Goal: Information Seeking & Learning: Learn about a topic

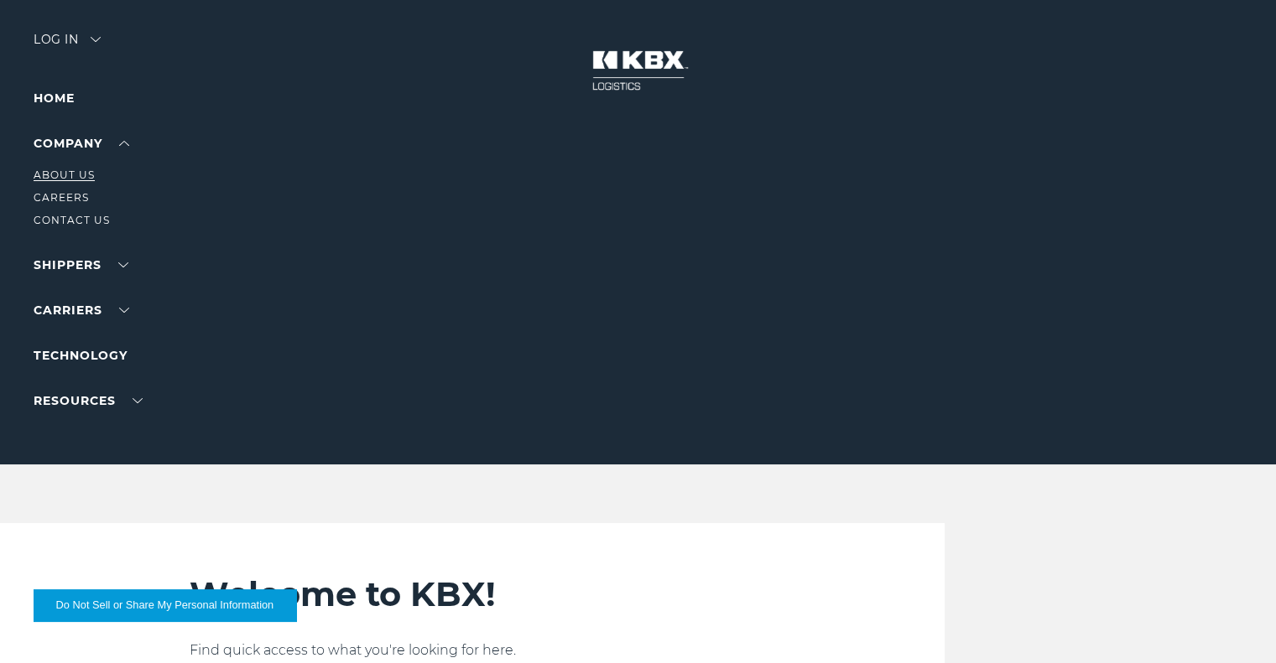
click at [86, 175] on link "About Us" at bounding box center [64, 175] width 61 height 13
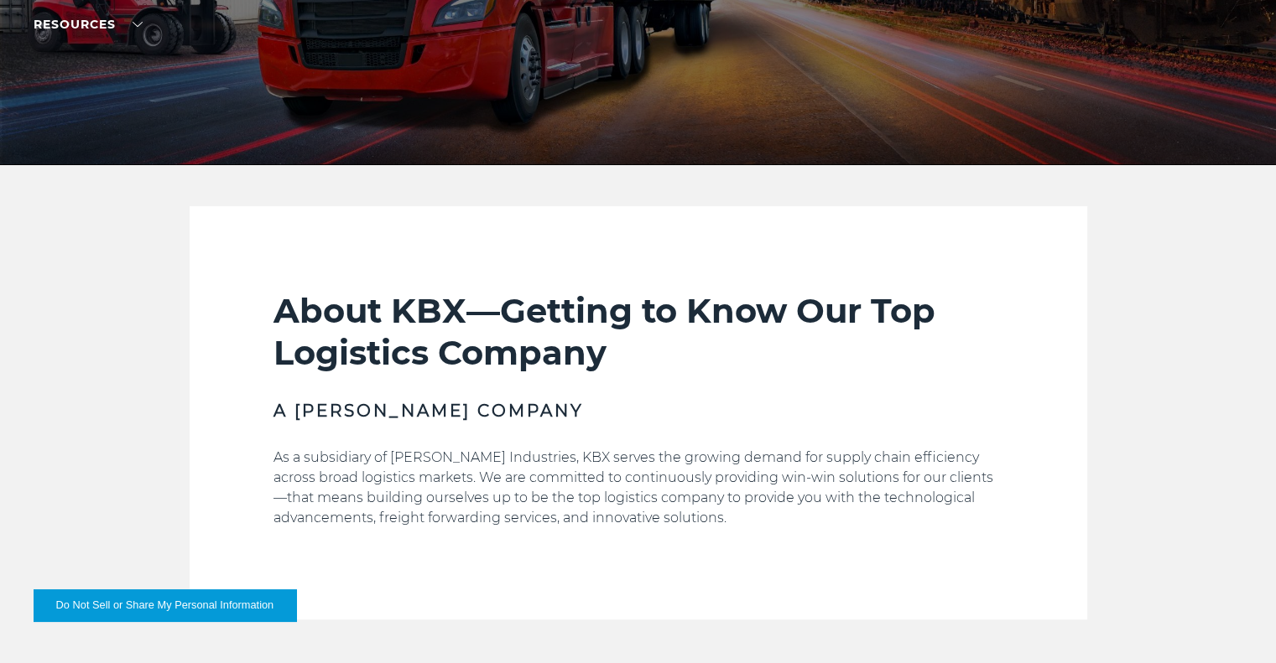
scroll to position [304, 0]
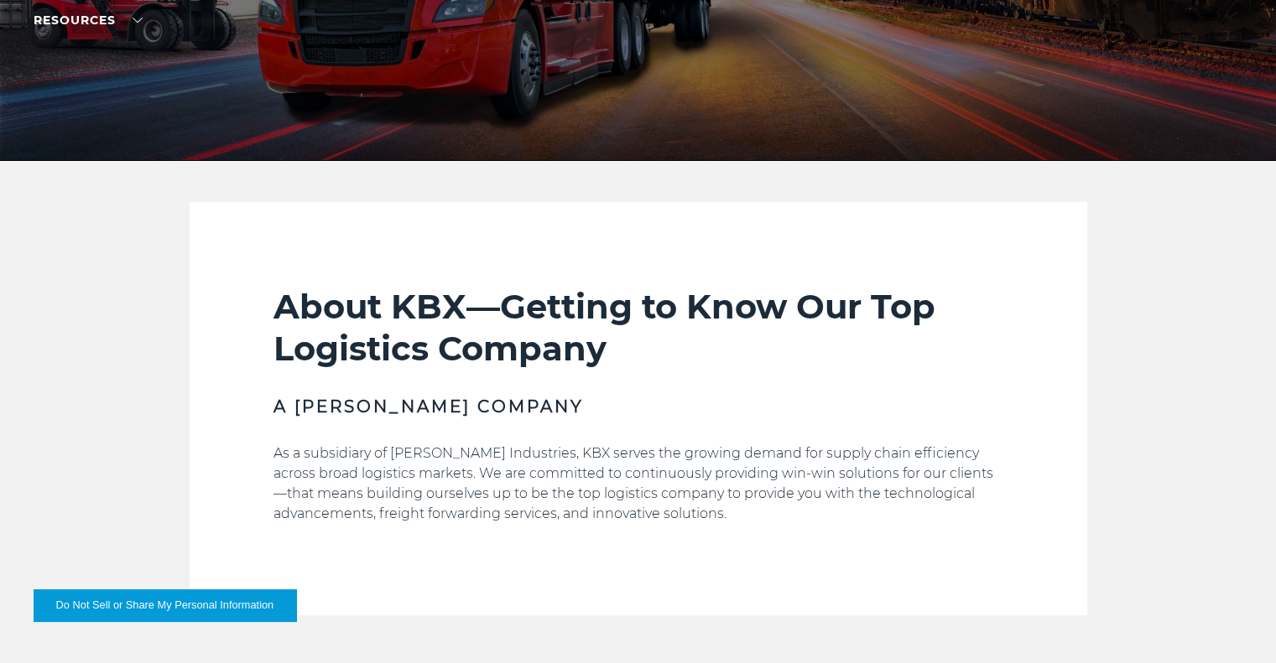
drag, startPoint x: 269, startPoint y: 604, endPoint x: 346, endPoint y: 640, distance: 85.2
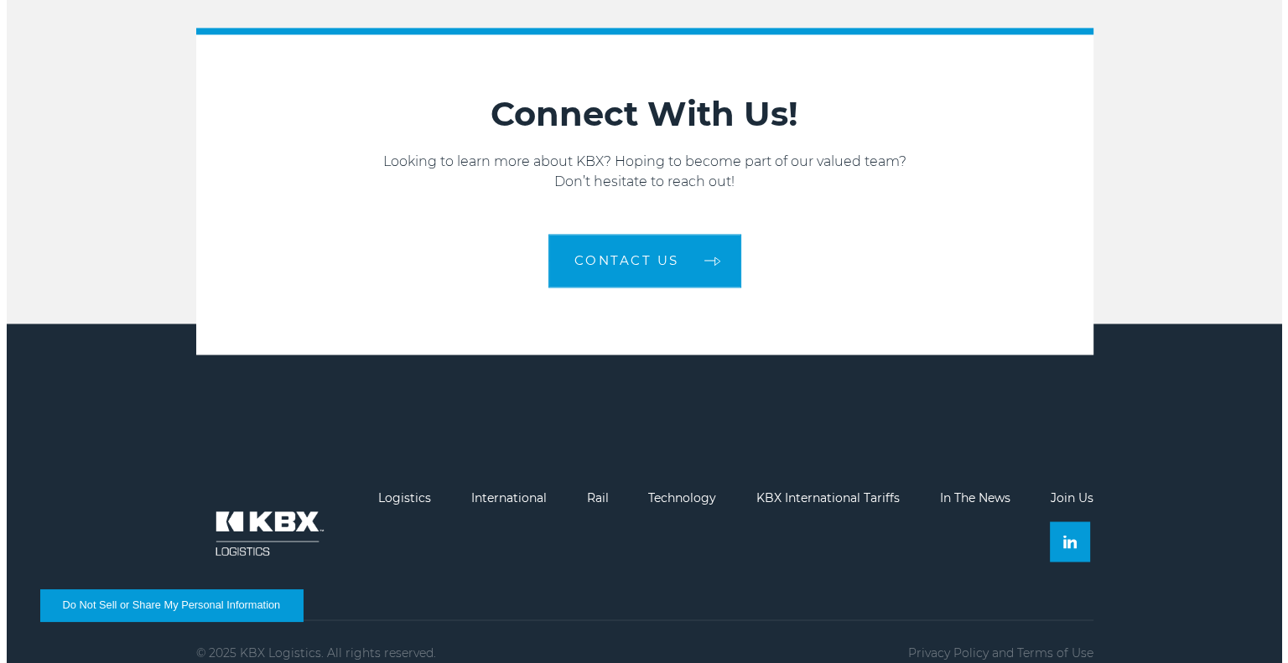
scroll to position [2660, 0]
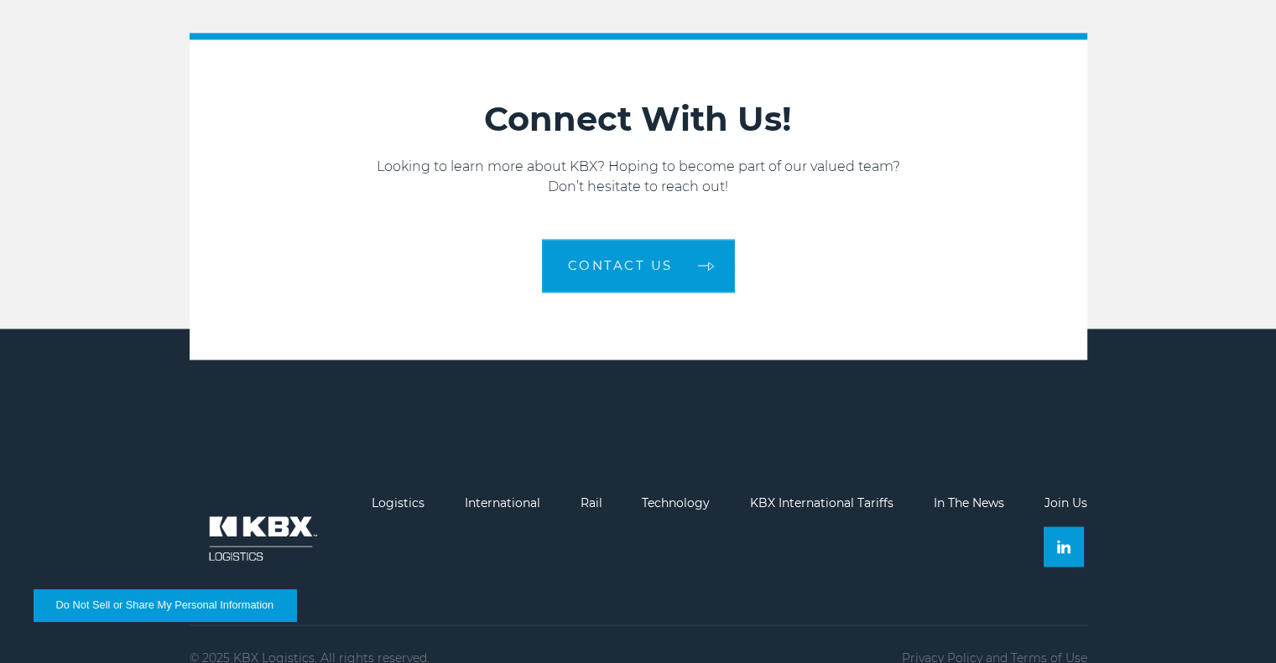
click at [116, 609] on button "Do Not Sell or Share My Personal Information" at bounding box center [165, 606] width 263 height 32
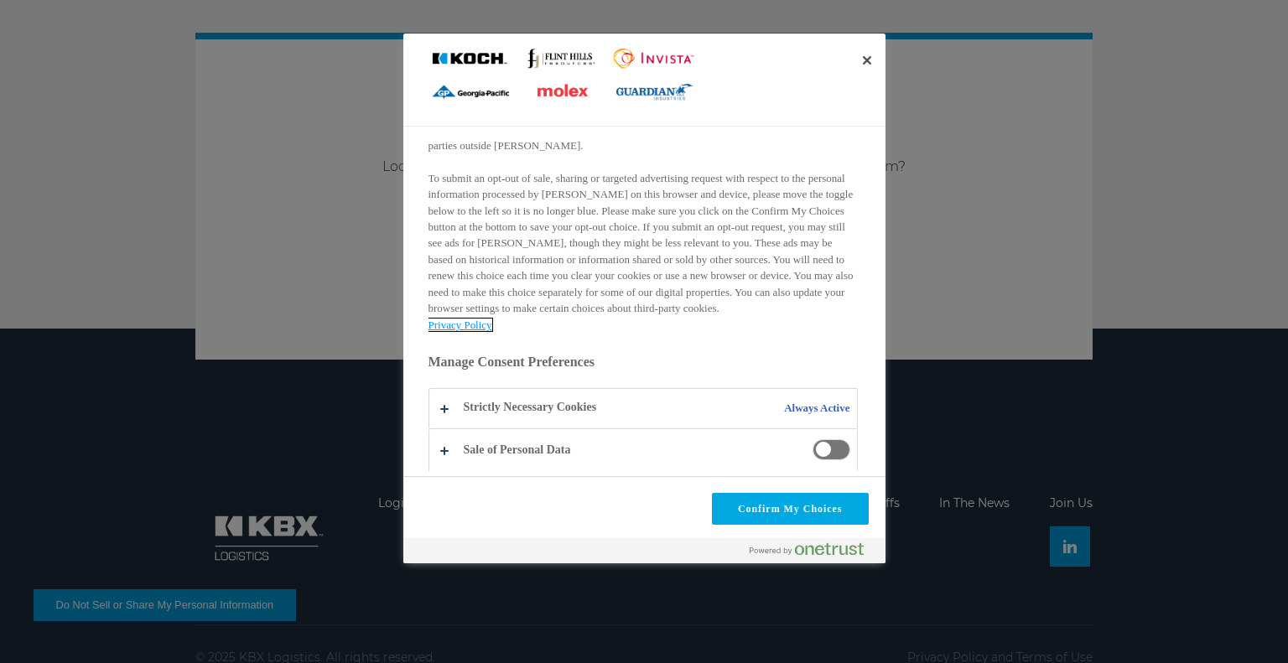
scroll to position [268, 0]
click at [819, 449] on span "Do Not Sell or Share My Personal Information and Opt Out of Targeted Advertising" at bounding box center [832, 448] width 38 height 21
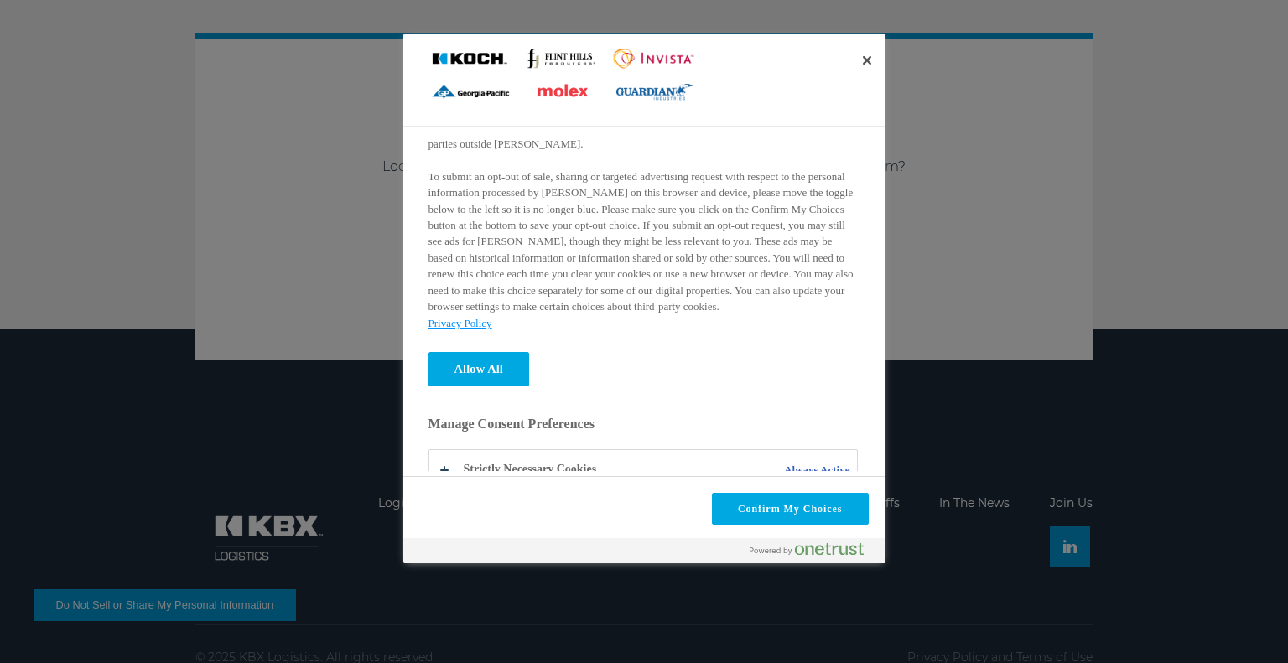
drag, startPoint x: 895, startPoint y: 372, endPoint x: 897, endPoint y: 402, distance: 30.2
click at [898, 410] on div at bounding box center [644, 331] width 1288 height 663
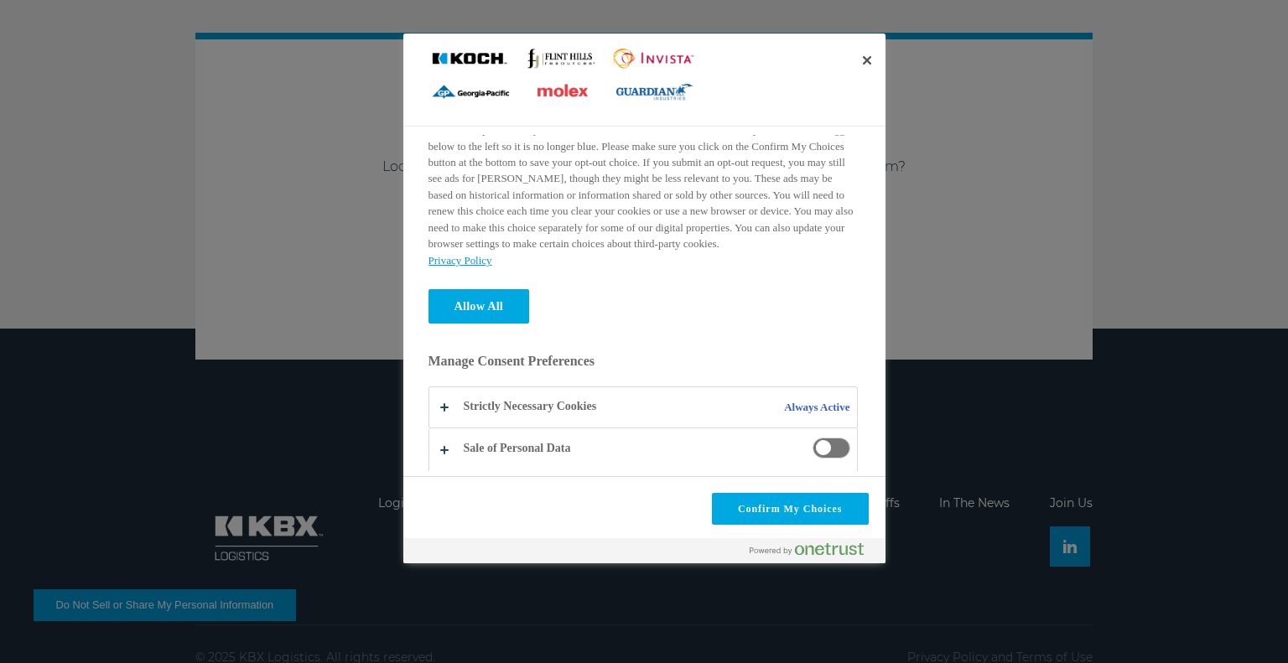
click at [836, 449] on span "Do Not Sell or Share My Personal Information and Opt Out of Targeted Advertising" at bounding box center [832, 448] width 38 height 21
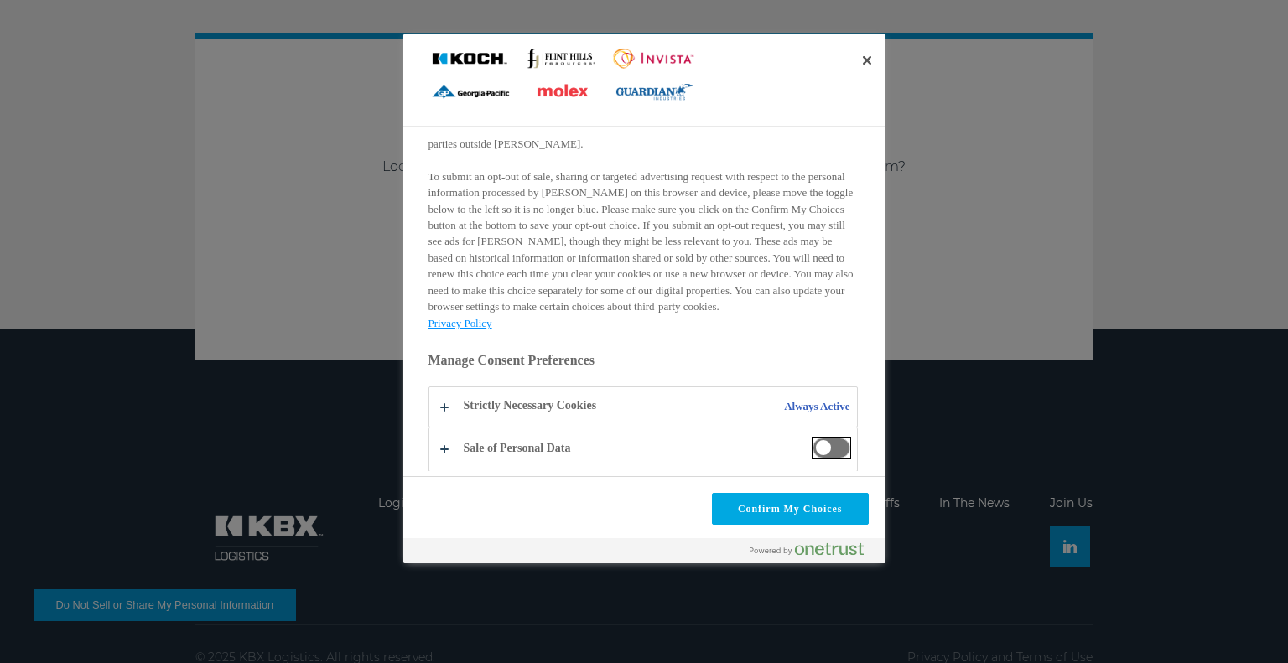
scroll to position [268, 0]
click at [445, 454] on button "Do Not Sell or Share My Personal Information and Opt Out of Targeted Advertising" at bounding box center [643, 449] width 428 height 43
click at [813, 452] on span "Do Not Sell or Share My Personal Information and Opt Out of Targeted Advertising" at bounding box center [832, 448] width 38 height 21
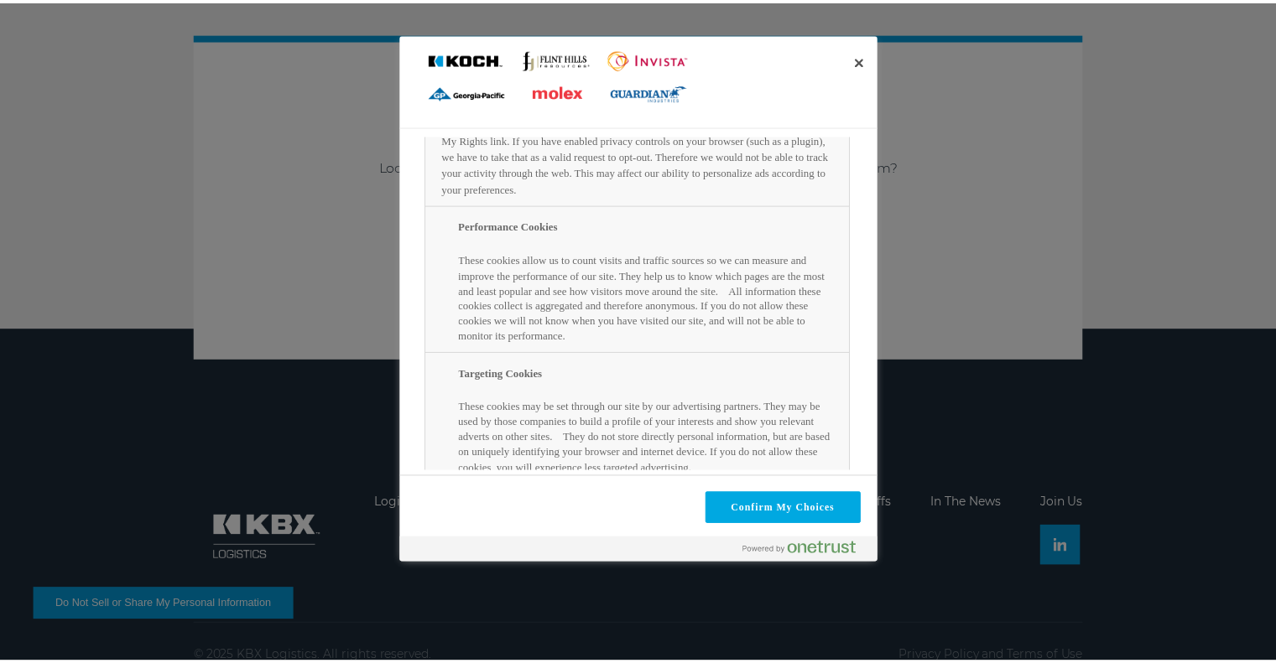
scroll to position [819, 0]
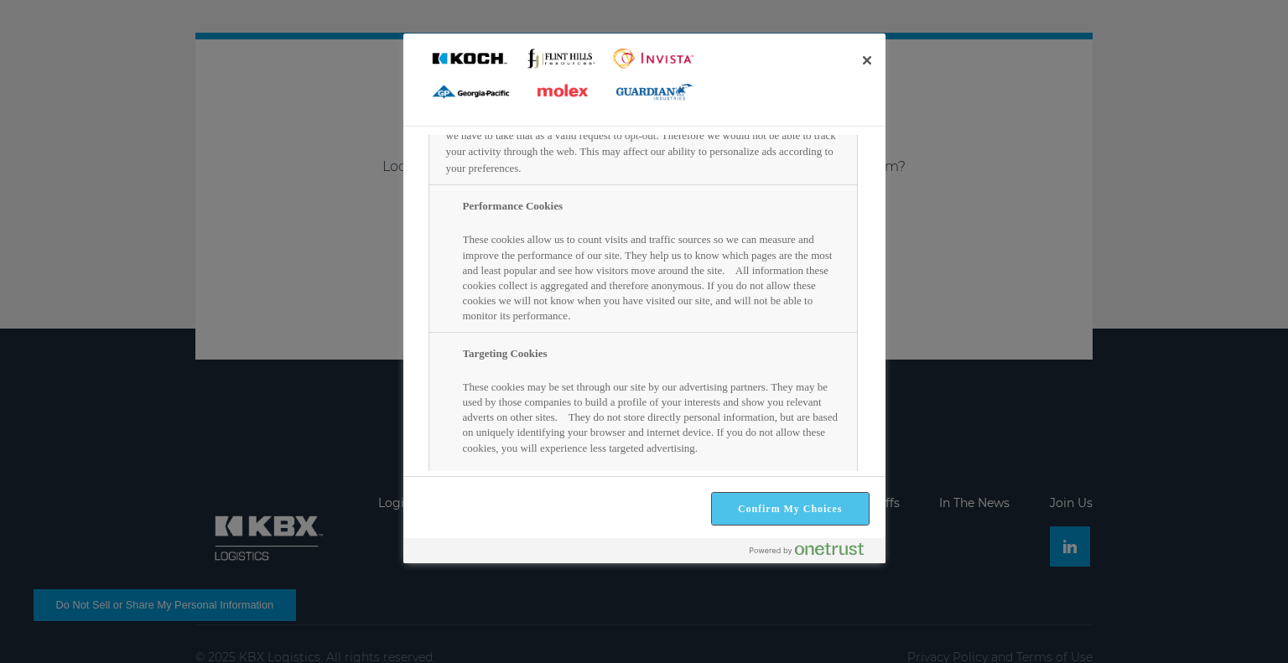
click at [798, 516] on button "Confirm My Choices" at bounding box center [790, 509] width 157 height 32
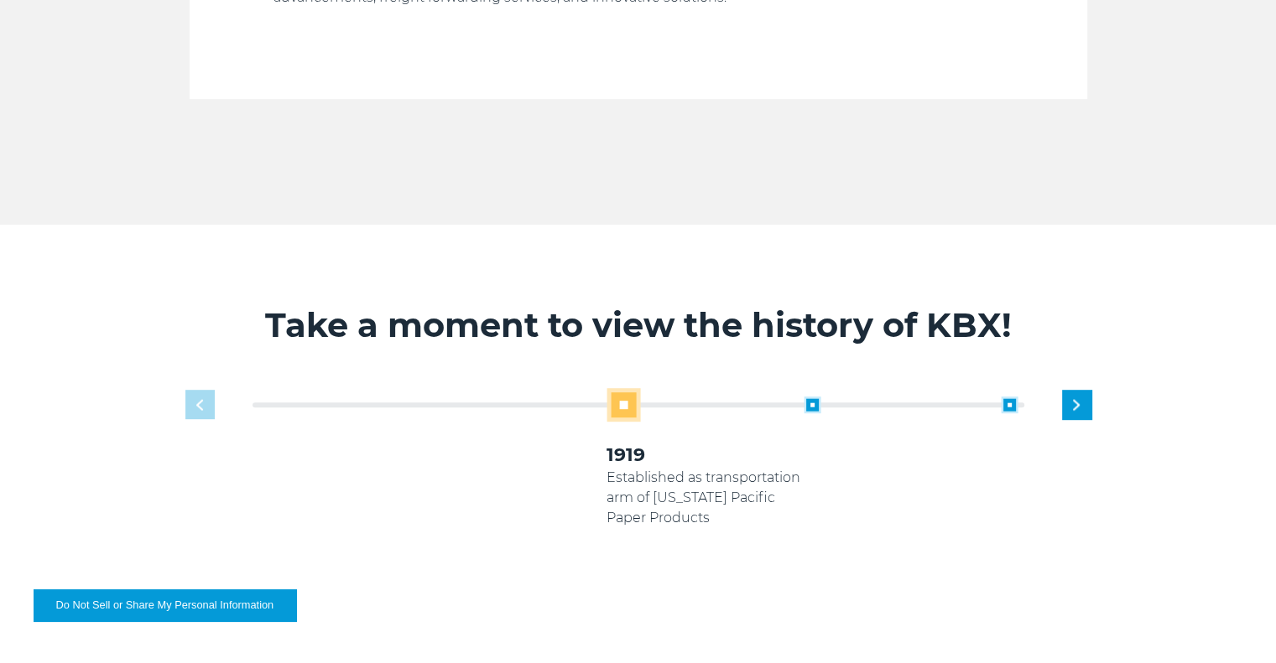
scroll to position [825, 0]
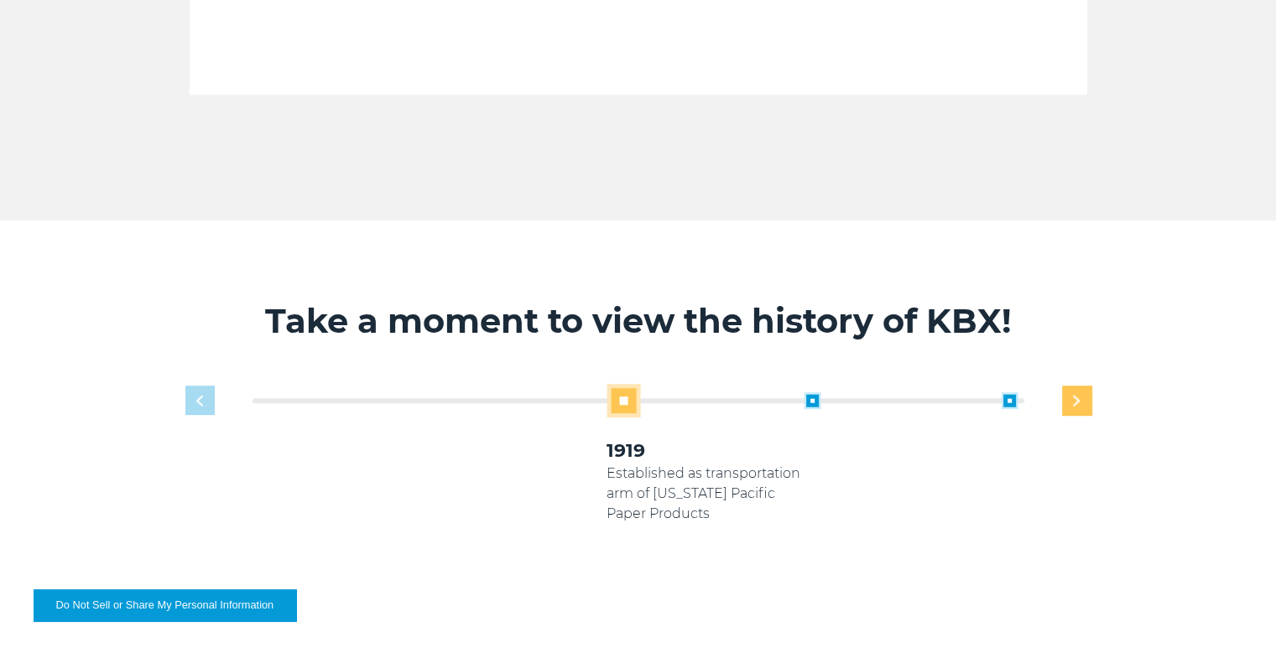
click at [1085, 398] on div "Next slide" at bounding box center [1076, 400] width 29 height 29
click at [1084, 398] on div "Next slide" at bounding box center [1076, 400] width 29 height 29
click at [1083, 398] on div "Next slide" at bounding box center [1076, 400] width 29 height 29
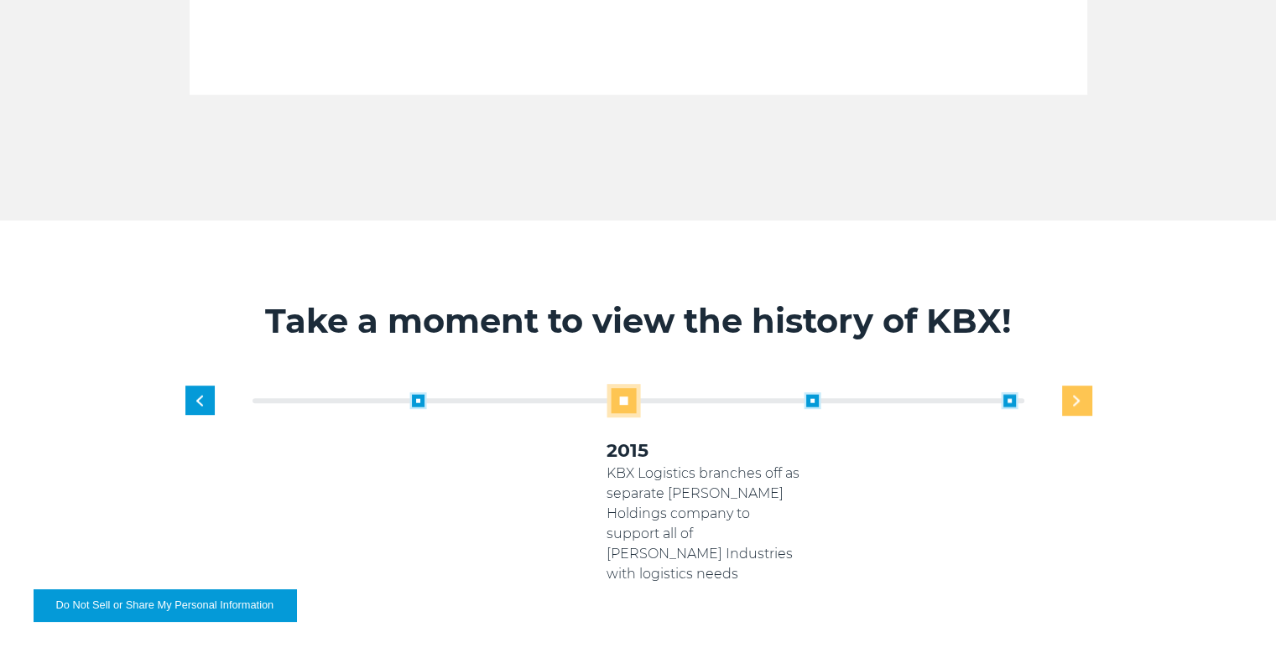
click at [1077, 404] on img "Next slide" at bounding box center [1076, 400] width 7 height 11
click at [1070, 404] on div "Next slide" at bounding box center [1076, 400] width 29 height 29
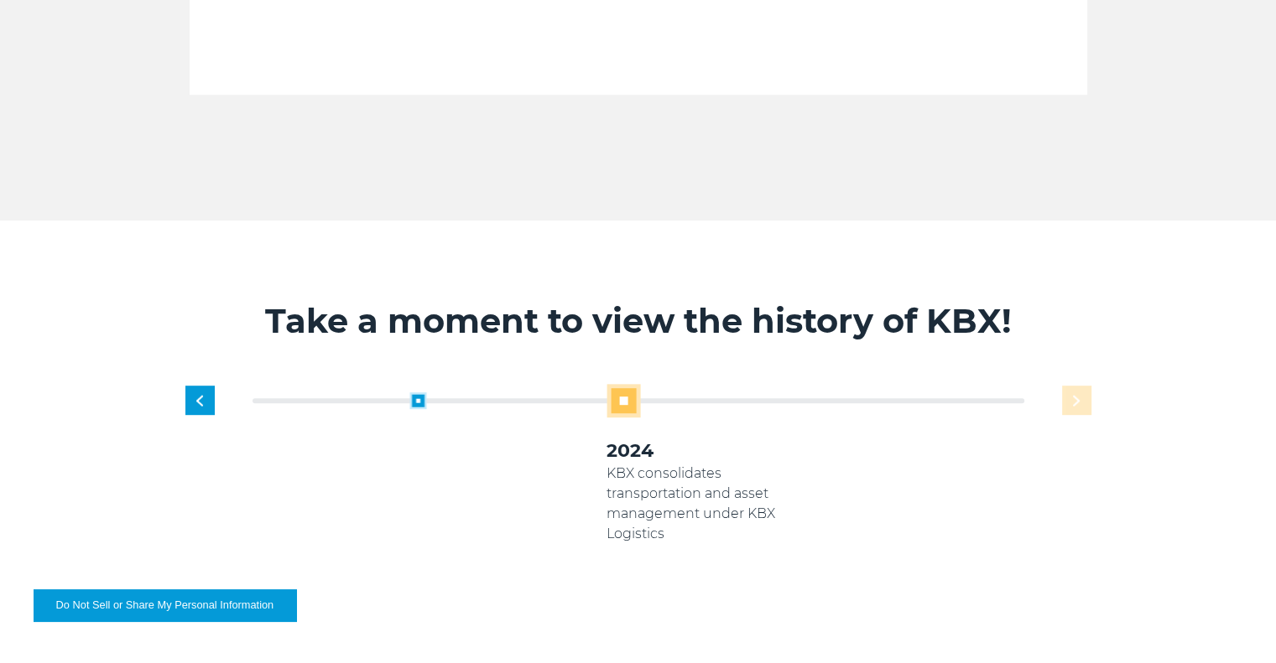
click at [1070, 404] on div "1919 Established as transportation arm of Georgia Pacific Paper Products 2005 K…" at bounding box center [705, 504] width 788 height 241
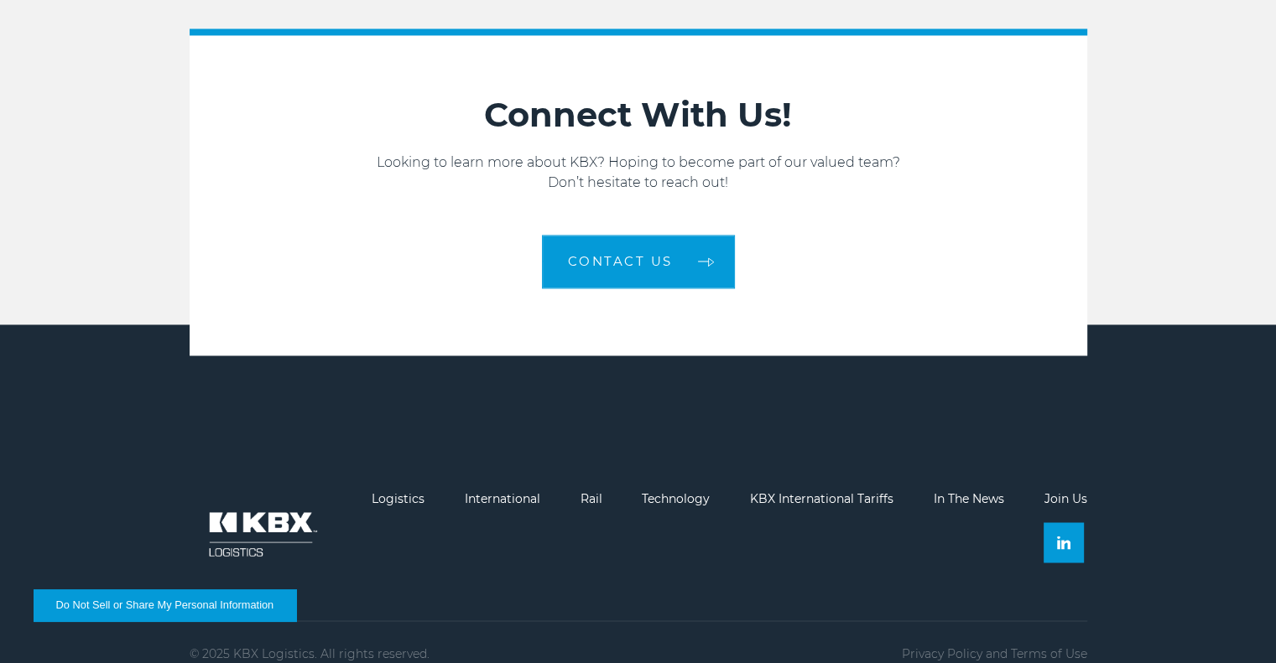
scroll to position [2665, 0]
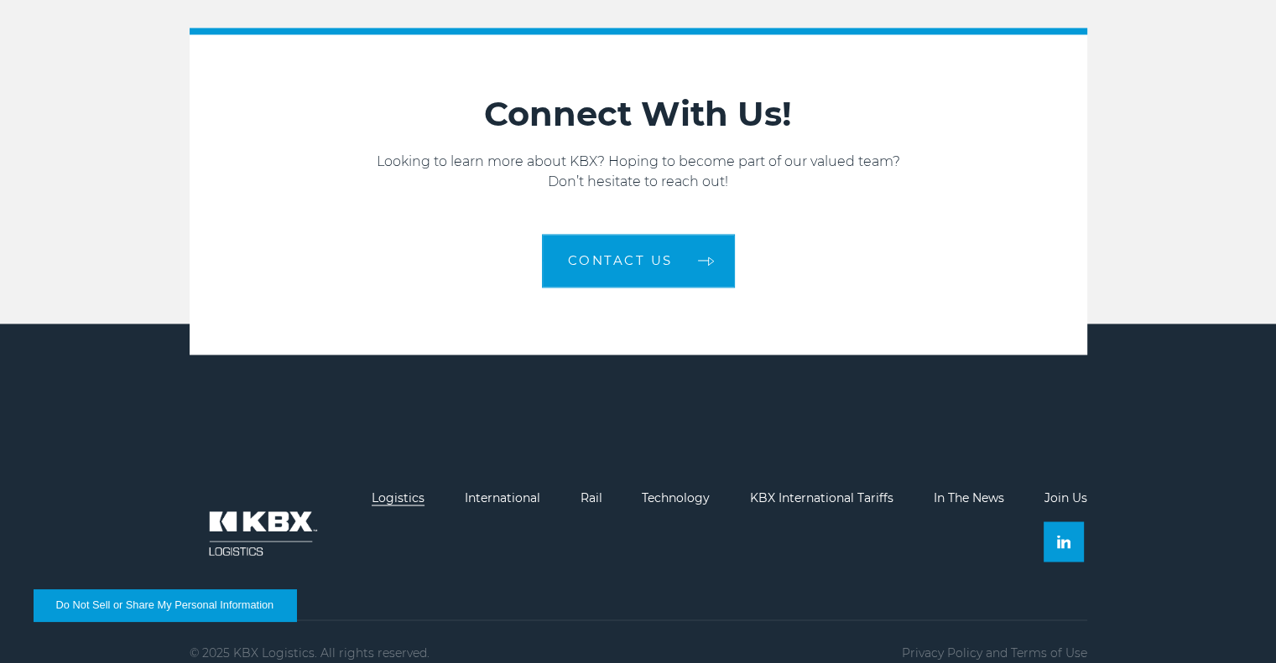
click at [389, 491] on link "Logistics" at bounding box center [398, 498] width 53 height 15
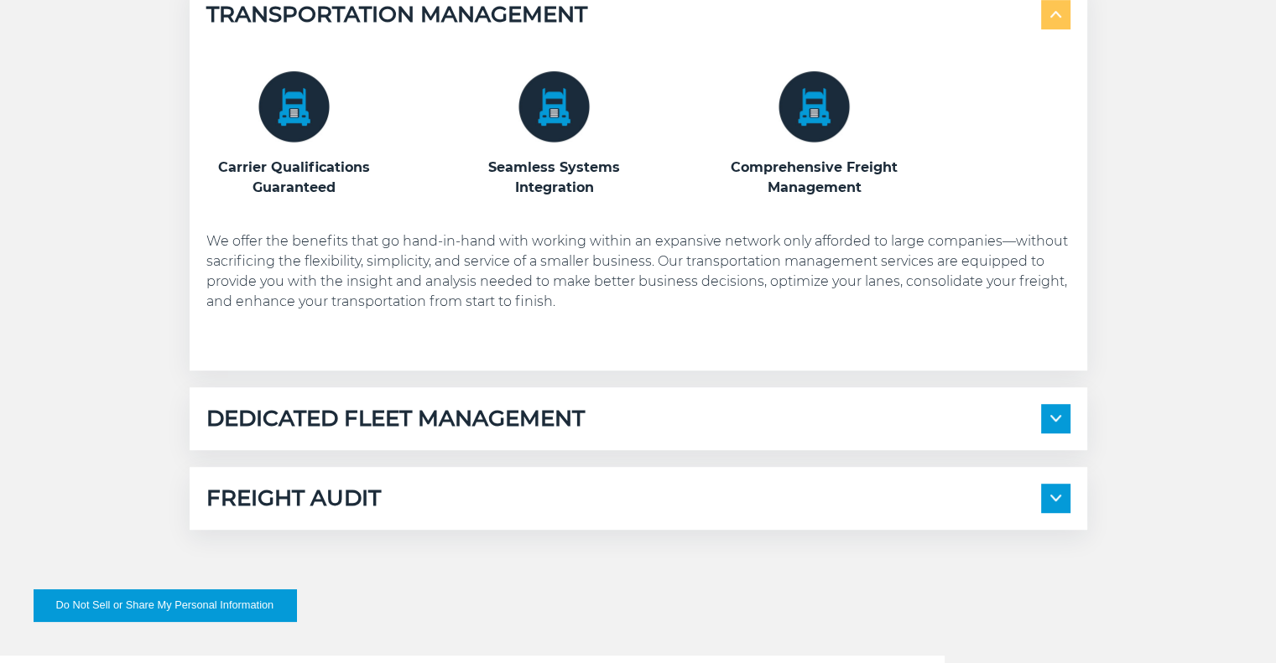
scroll to position [1881, 0]
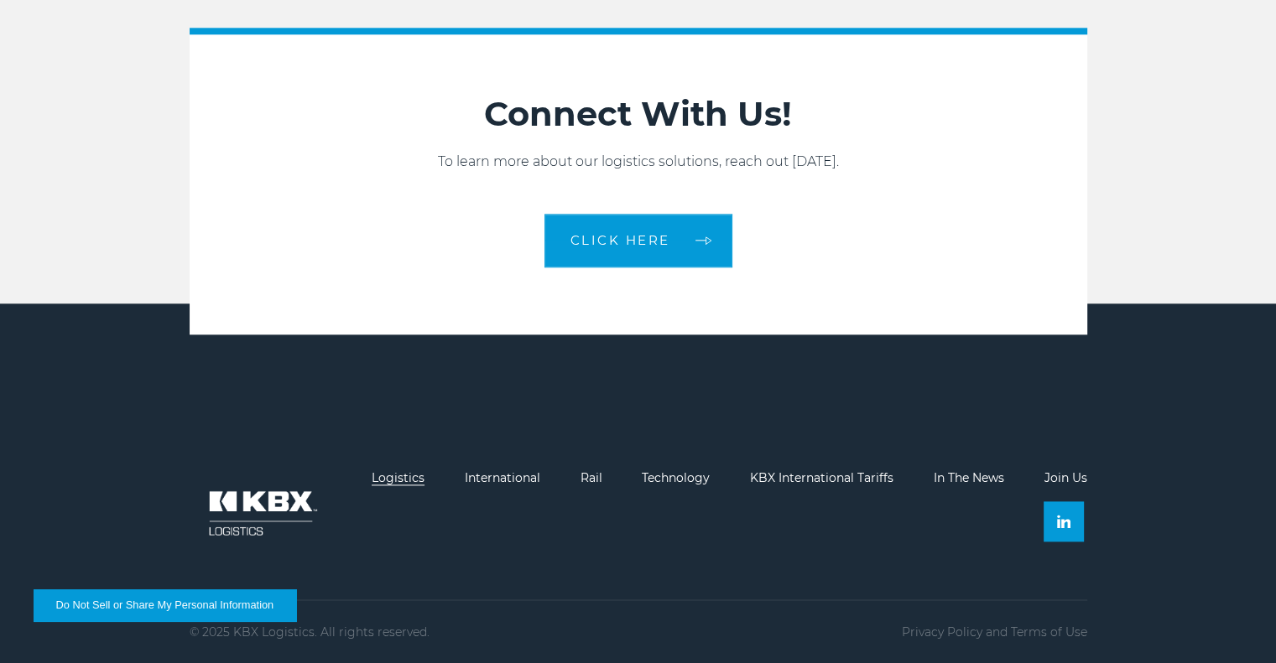
click at [389, 479] on link "Logistics" at bounding box center [398, 478] width 53 height 15
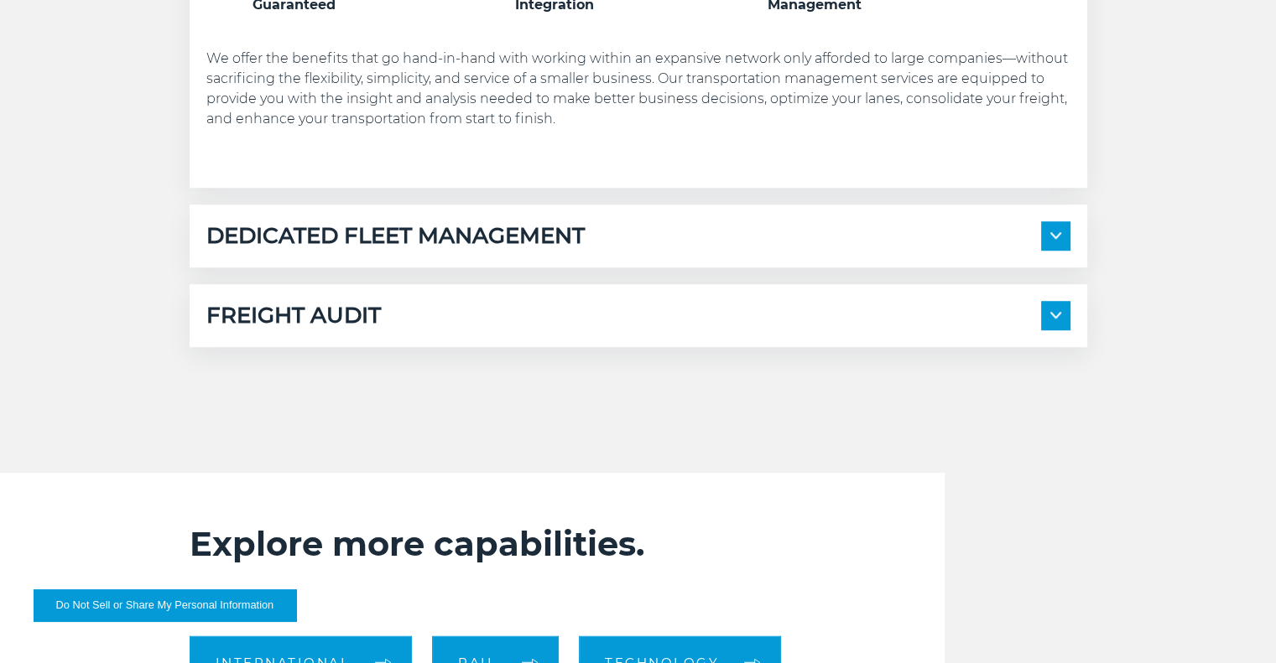
scroll to position [1121, 0]
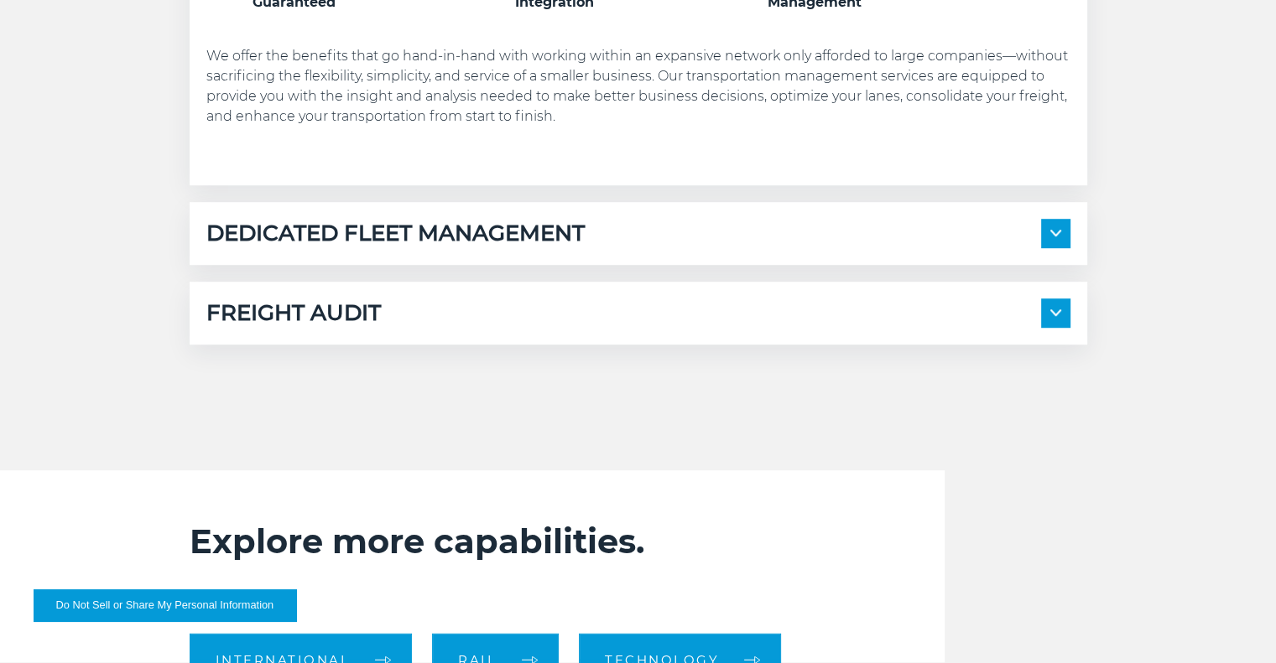
click at [1055, 310] on img at bounding box center [1055, 313] width 11 height 7
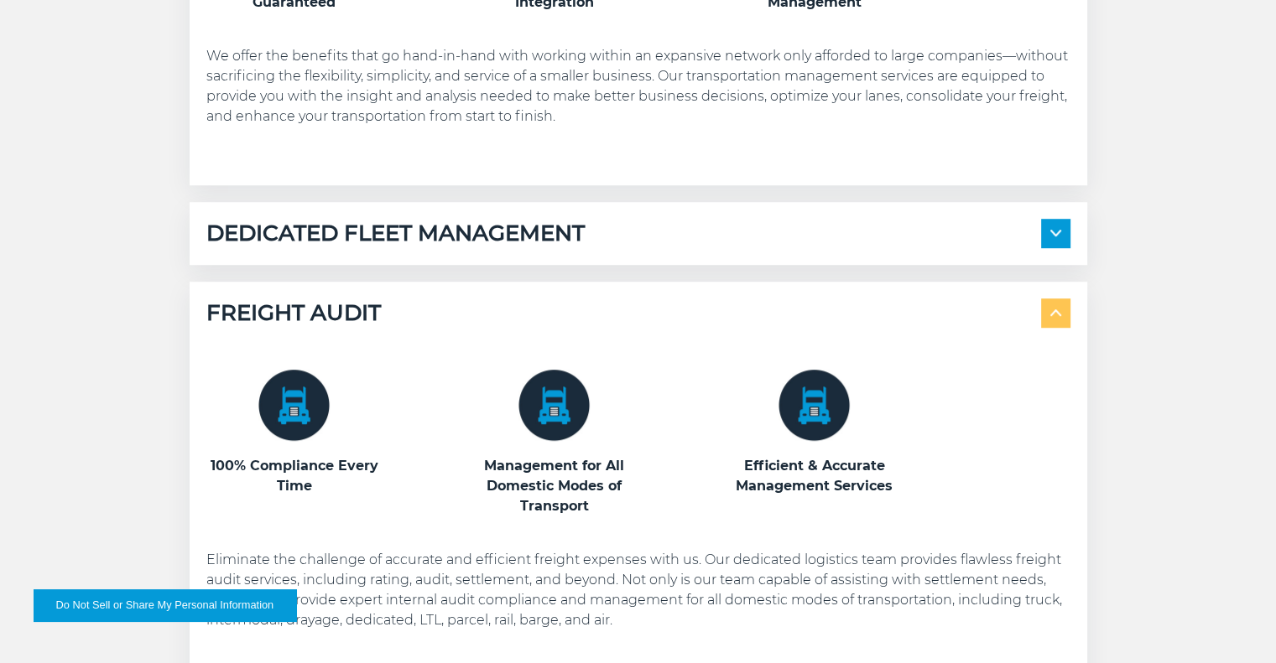
click at [1065, 231] on span at bounding box center [1055, 233] width 29 height 29
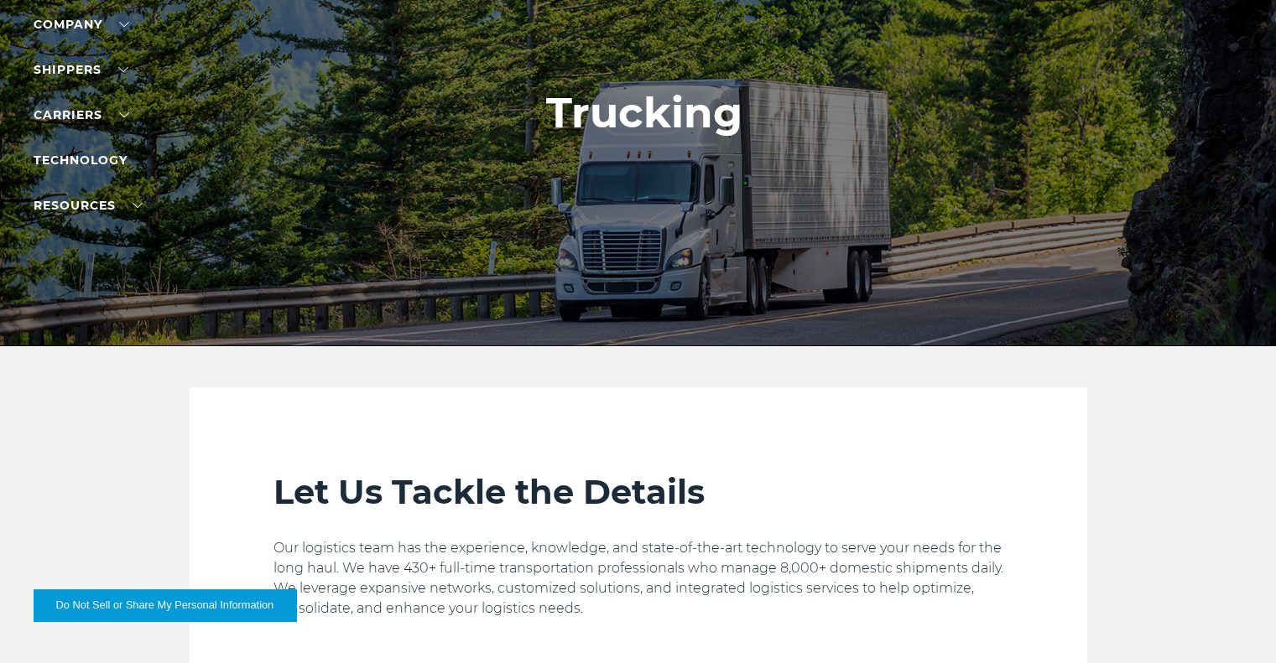
scroll to position [0, 0]
